Goal: Find specific page/section: Find specific page/section

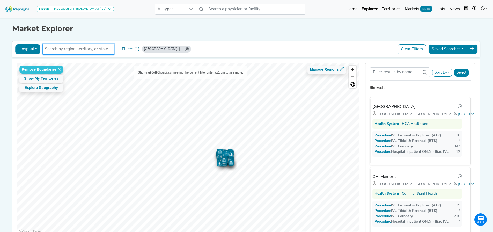
click at [78, 51] on input "text" at bounding box center [78, 49] width 67 height 6
click at [185, 50] on icon "Nashville, TN" at bounding box center [187, 49] width 4 height 4
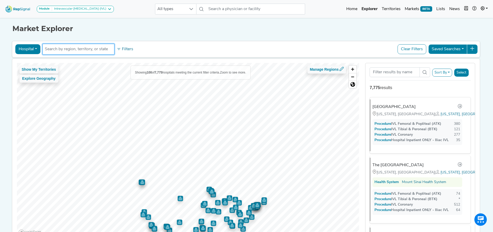
click at [74, 50] on input "text" at bounding box center [78, 49] width 67 height 6
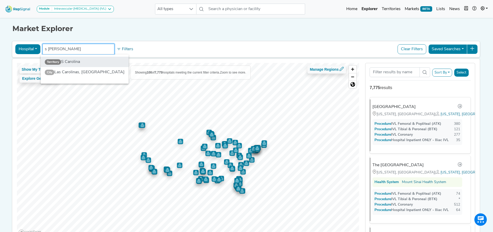
type input "s [PERSON_NAME]"
click at [77, 63] on li "Territory [GEOGRAPHIC_DATA]" at bounding box center [85, 62] width 88 height 10
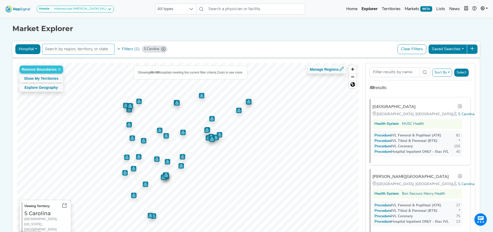
drag, startPoint x: 160, startPoint y: 49, endPoint x: 105, endPoint y: 50, distance: 54.4
click at [161, 49] on icon "S Carolina" at bounding box center [163, 49] width 4 height 4
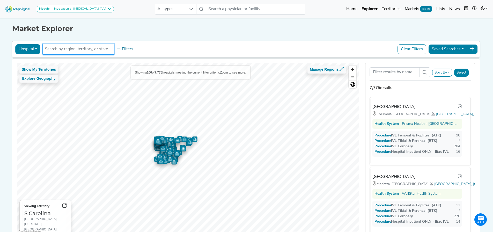
click at [90, 50] on input "text" at bounding box center [78, 49] width 67 height 6
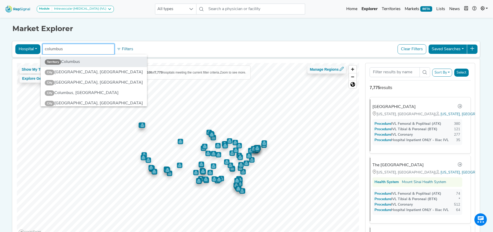
type input "columbus"
click at [86, 60] on li "Territory [GEOGRAPHIC_DATA]" at bounding box center [94, 62] width 106 height 10
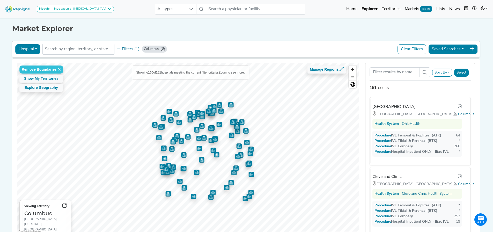
click at [161, 49] on icon "Columbus" at bounding box center [163, 49] width 4 height 4
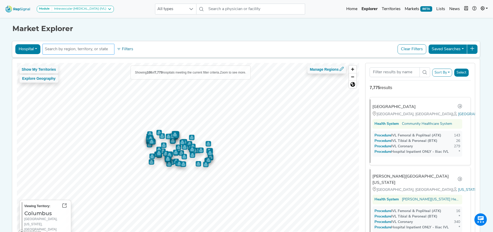
click at [79, 51] on input "text" at bounding box center [78, 49] width 67 height 6
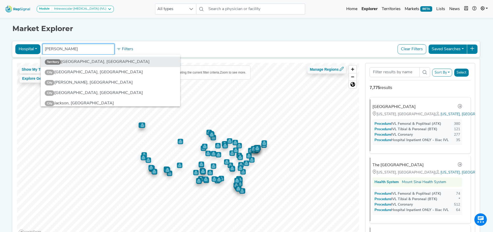
type input "[PERSON_NAME]"
click at [77, 61] on li "Territory [GEOGRAPHIC_DATA], [GEOGRAPHIC_DATA]" at bounding box center [111, 62] width 140 height 10
